Goal: Information Seeking & Learning: Learn about a topic

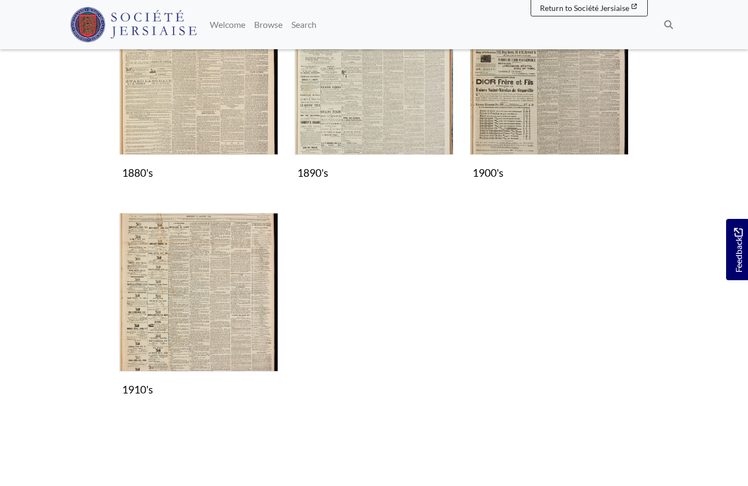
scroll to position [448, 0]
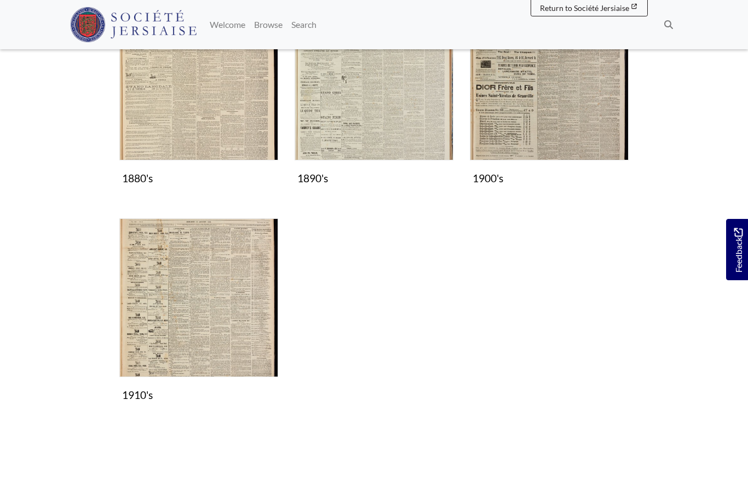
click at [538, 106] on img "Subcollection" at bounding box center [549, 81] width 159 height 159
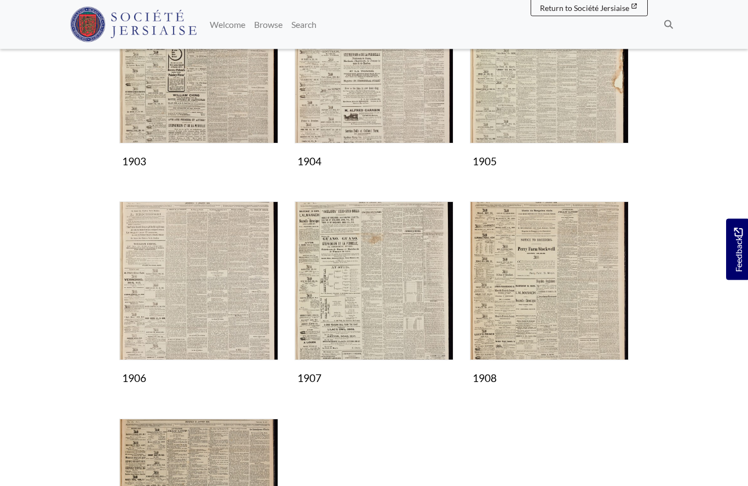
scroll to position [466, 0]
click at [373, 282] on img "Subcollection" at bounding box center [373, 280] width 159 height 159
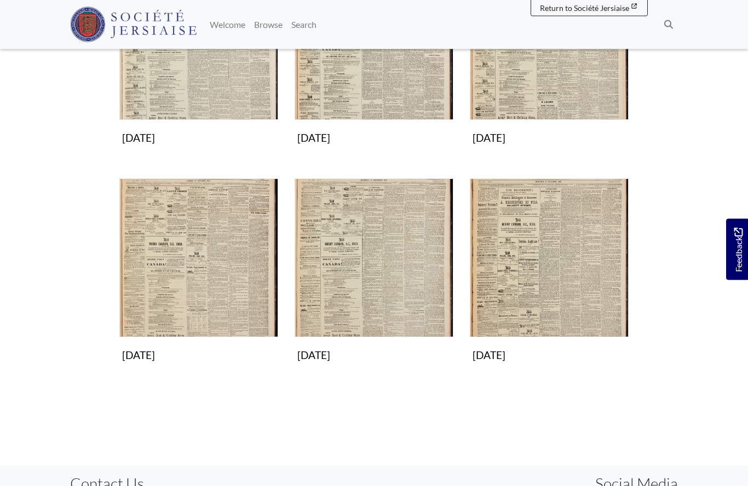
scroll to position [705, 0]
click at [199, 262] on img "Subcollection" at bounding box center [198, 257] width 159 height 159
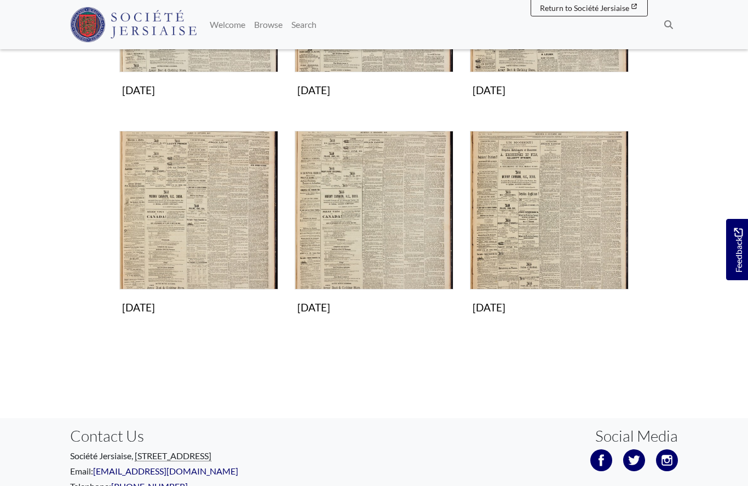
click at [404, 224] on img "Subcollection" at bounding box center [373, 210] width 159 height 159
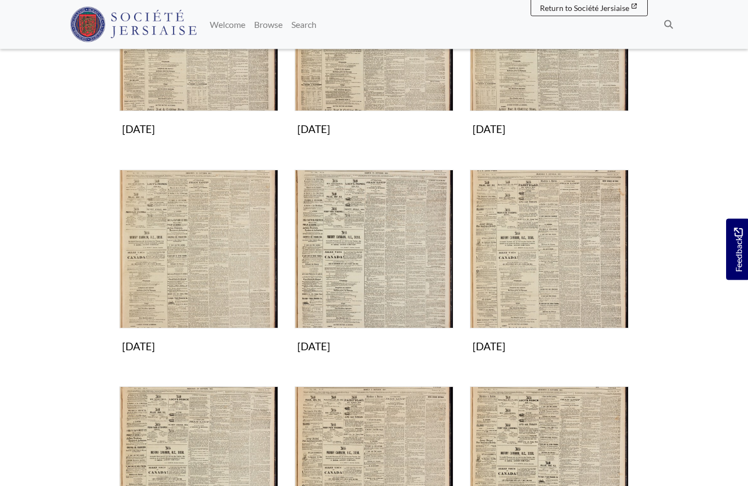
scroll to position [280, 0]
click at [197, 272] on img "Subcollection" at bounding box center [198, 249] width 159 height 159
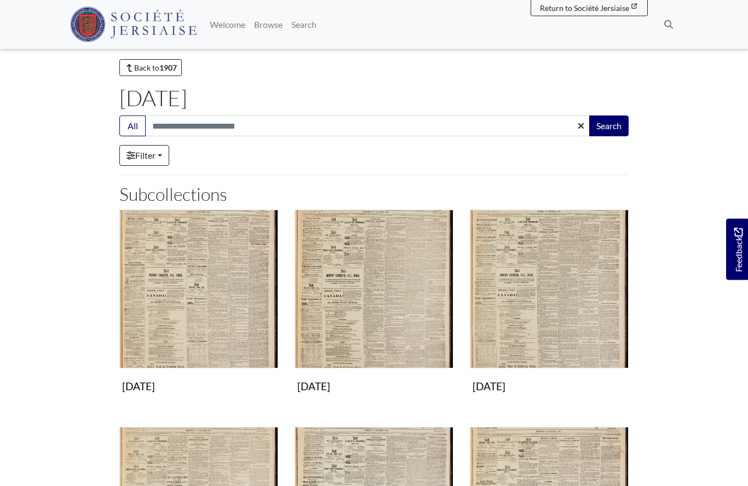
scroll to position [0, 0]
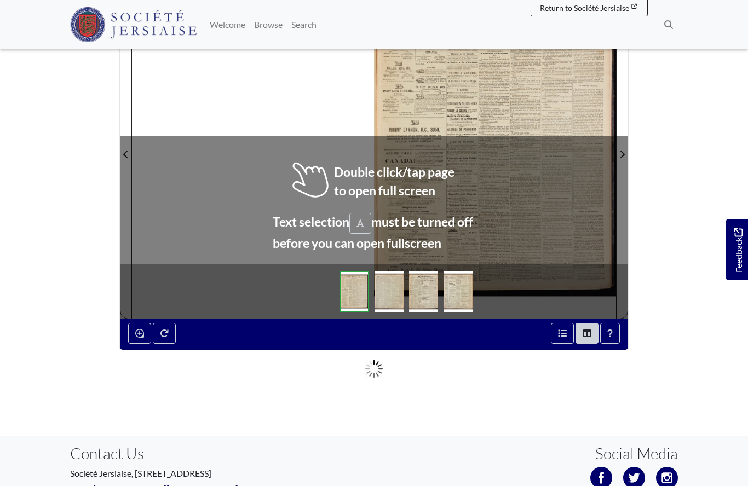
scroll to position [192, 0]
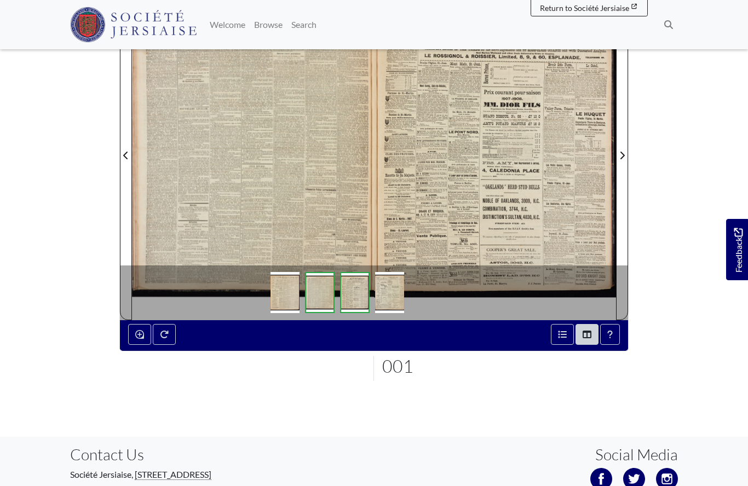
scroll to position [240, 0]
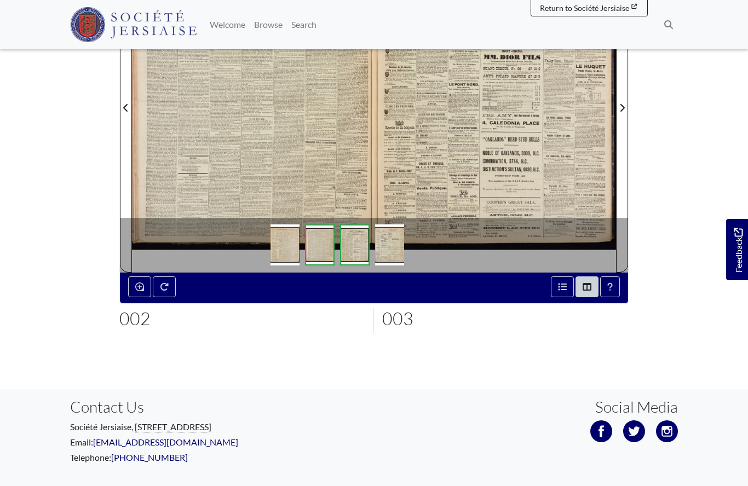
click at [297, 141] on div at bounding box center [253, 101] width 242 height 342
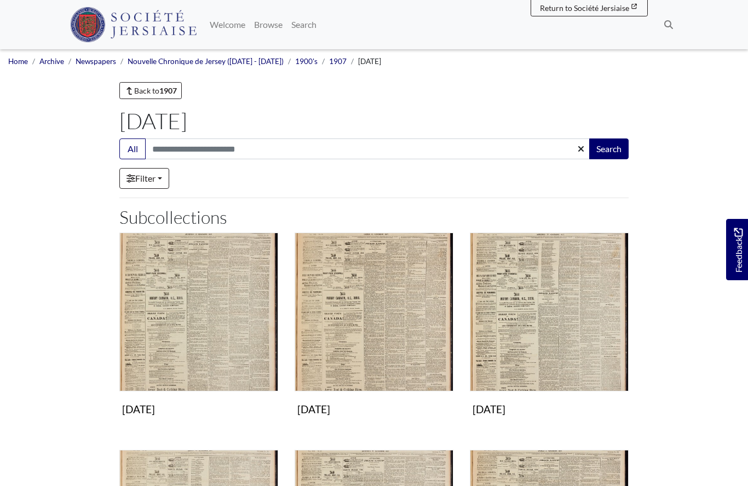
click at [387, 327] on img "Subcollection" at bounding box center [373, 312] width 159 height 159
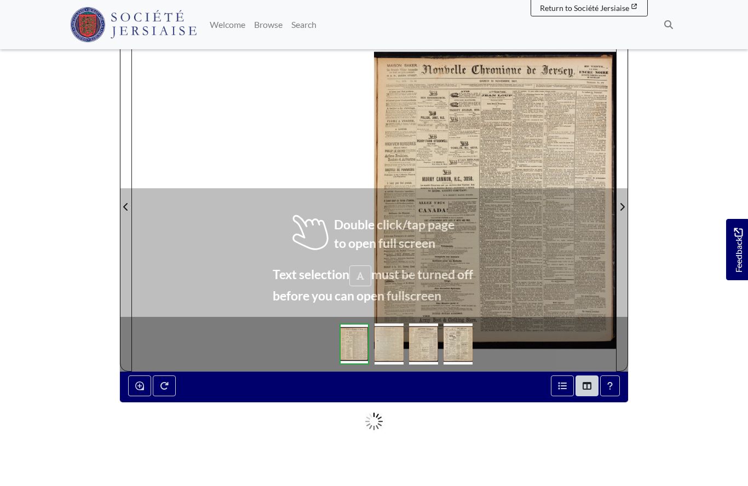
scroll to position [207, 0]
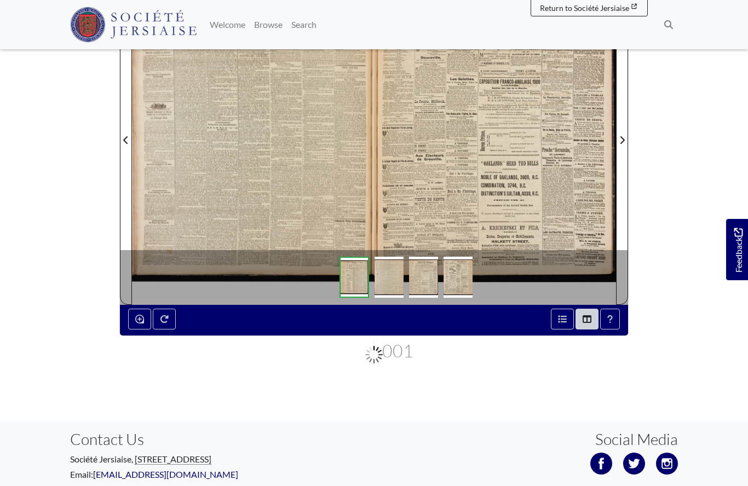
scroll to position [255, 0]
